Goal: Task Accomplishment & Management: Manage account settings

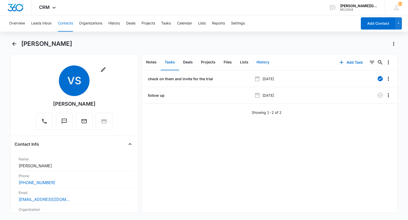
click at [263, 65] on button "History" at bounding box center [263, 63] width 21 height 16
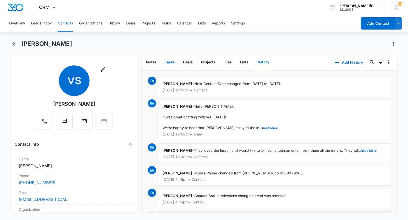
click at [167, 59] on button "Tasks" at bounding box center [170, 63] width 18 height 16
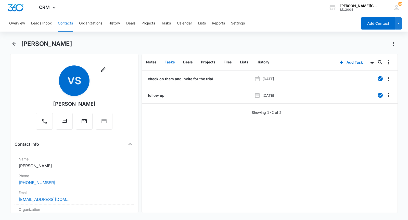
click at [65, 23] on button "Contacts" at bounding box center [65, 23] width 15 height 16
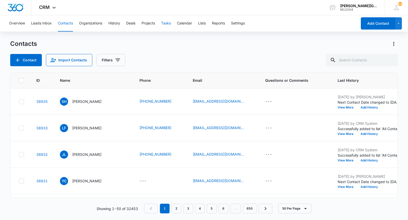
click at [167, 27] on button "Tasks" at bounding box center [166, 23] width 10 height 16
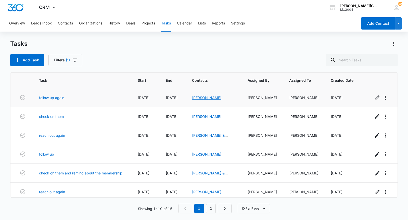
click at [200, 99] on link "[PERSON_NAME]" at bounding box center [206, 98] width 29 height 4
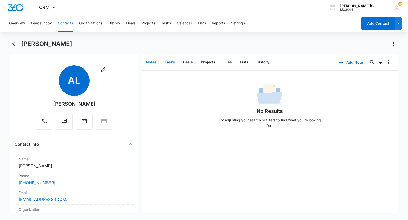
click at [175, 64] on button "Tasks" at bounding box center [170, 63] width 18 height 16
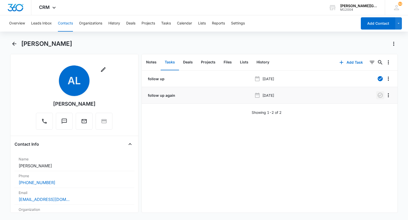
click at [381, 95] on icon "button" at bounding box center [380, 95] width 6 height 6
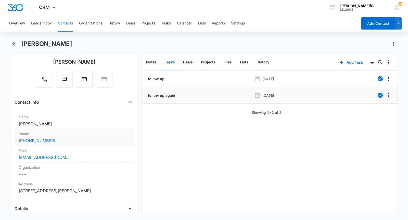
scroll to position [28, 0]
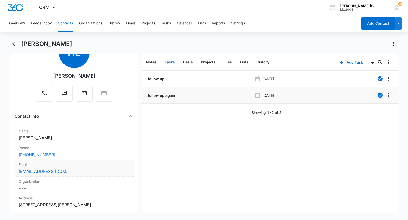
click at [77, 170] on div "[EMAIL_ADDRESS][DOMAIN_NAME]" at bounding box center [74, 172] width 111 height 6
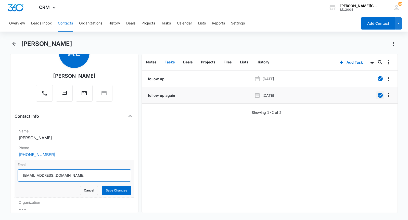
click at [66, 175] on input "[EMAIL_ADDRESS][DOMAIN_NAME]" at bounding box center [75, 176] width 114 height 12
click at [85, 193] on button "Cancel" at bounding box center [89, 191] width 18 height 10
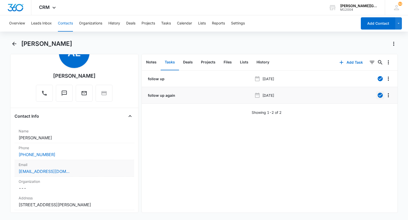
click at [68, 170] on div "[EMAIL_ADDRESS][DOMAIN_NAME]" at bounding box center [74, 172] width 111 height 6
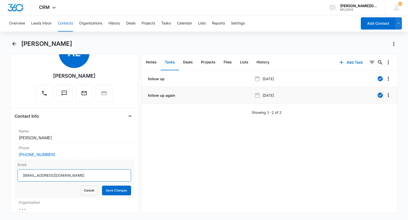
click at [55, 171] on input "[EMAIL_ADDRESS][DOMAIN_NAME]" at bounding box center [75, 176] width 114 height 12
click at [88, 189] on button "Cancel" at bounding box center [89, 191] width 18 height 10
